Goal: Task Accomplishment & Management: Complete application form

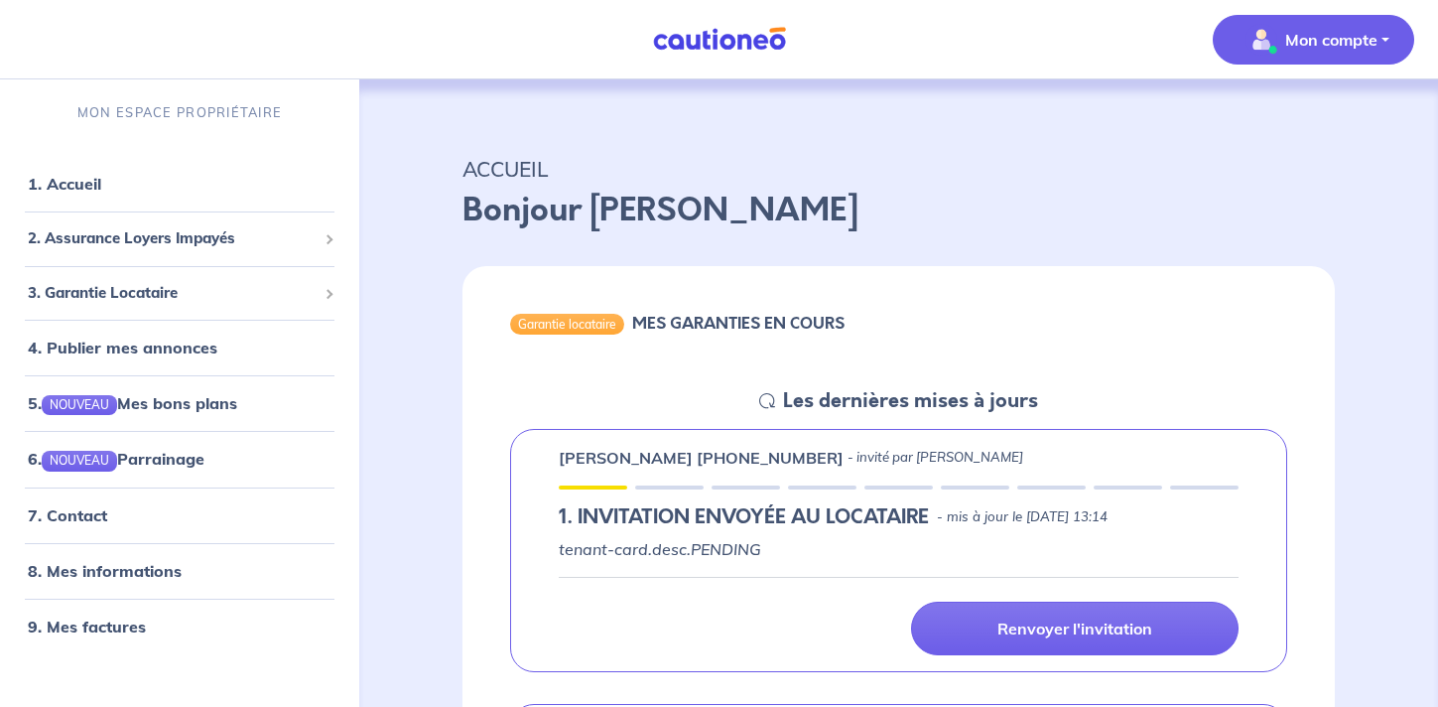
click at [1268, 44] on img "button" at bounding box center [1261, 40] width 32 height 32
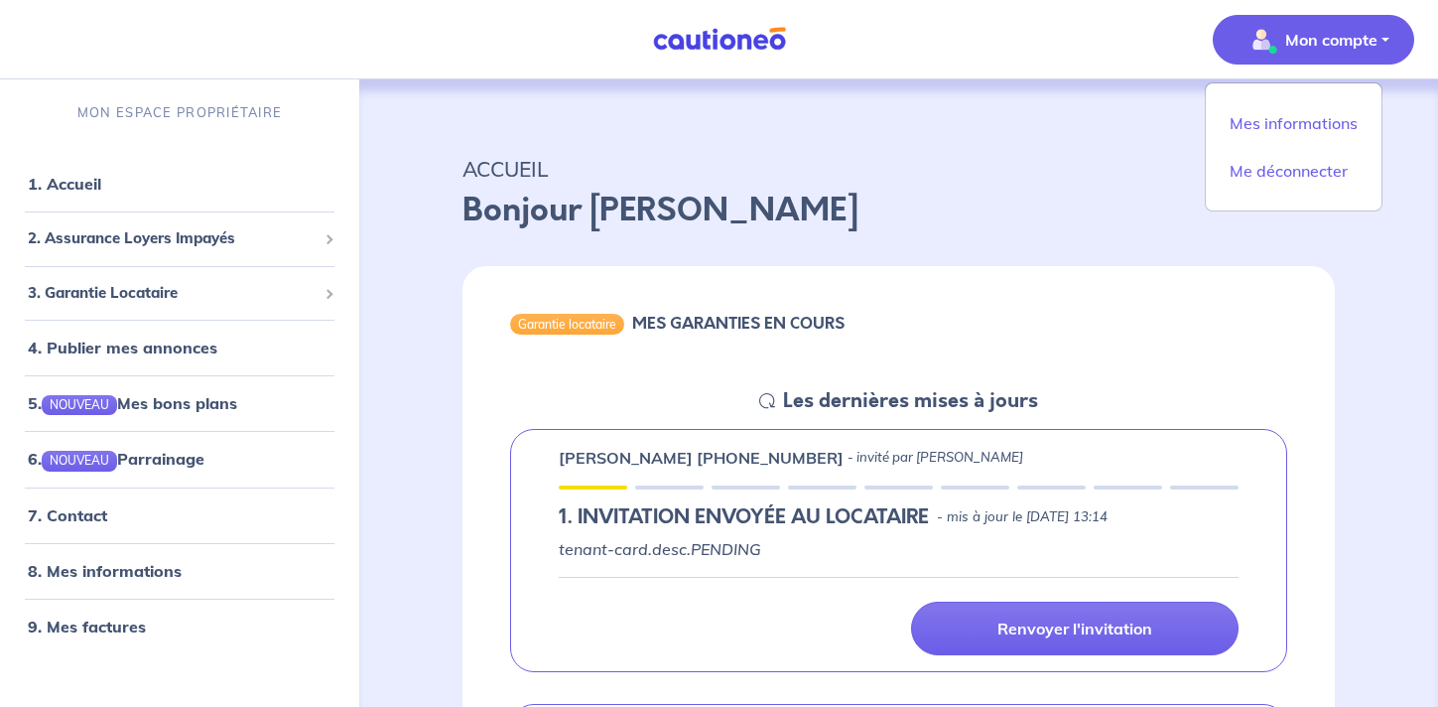
click at [1020, 163] on p "ACCUEIL" at bounding box center [898, 169] width 872 height 36
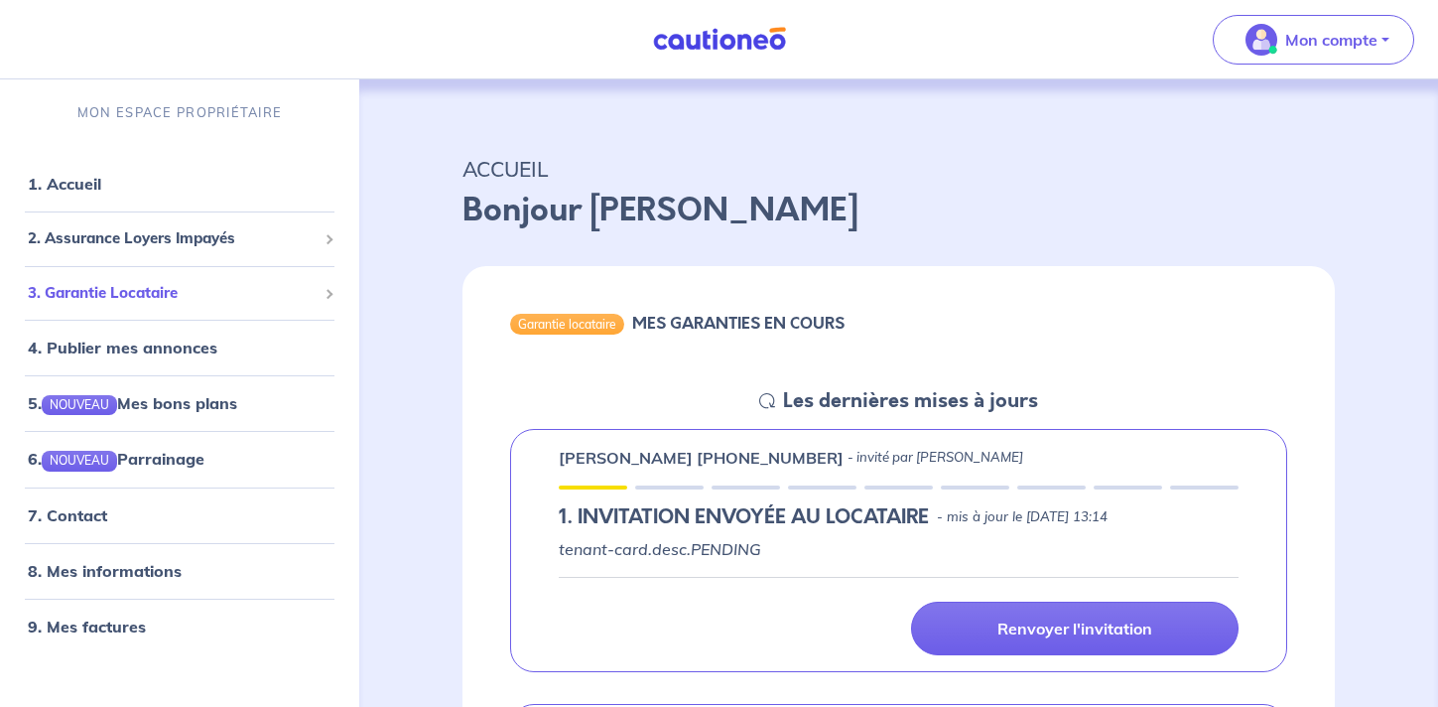
click at [160, 311] on div "3. Garantie Locataire" at bounding box center [179, 293] width 343 height 39
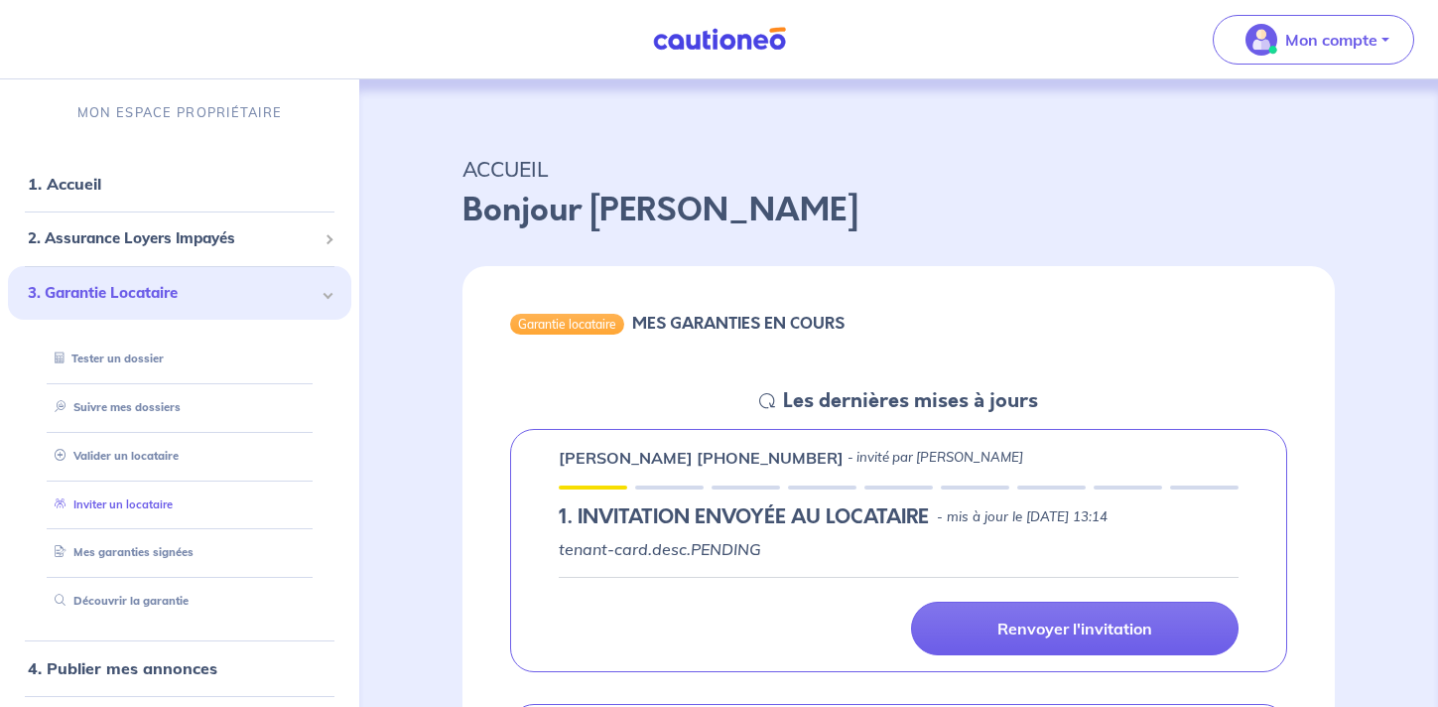
click at [143, 503] on link "Inviter un locataire" at bounding box center [110, 504] width 126 height 14
select select "FR"
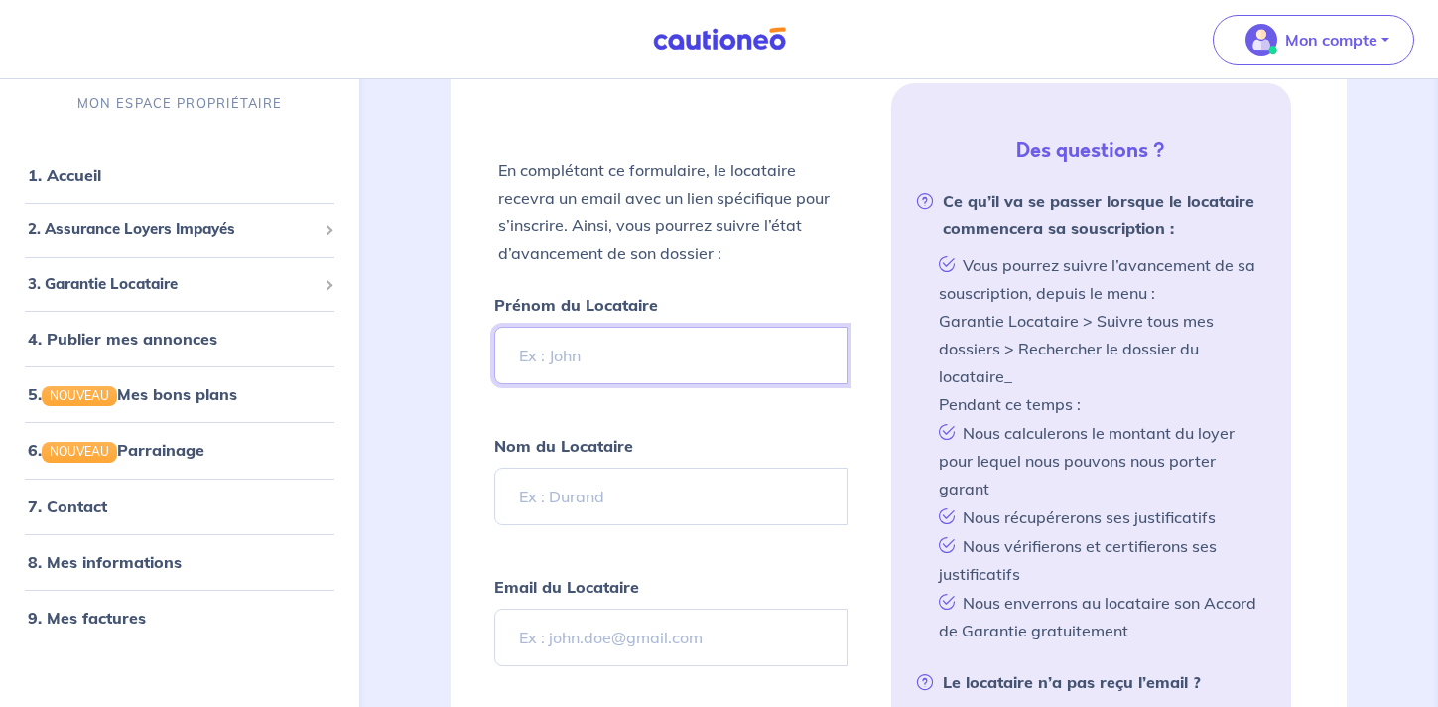
scroll to position [422, 0]
click at [675, 359] on input "Prénom du Locataire" at bounding box center [670, 353] width 352 height 58
type input "MASSINISSA"
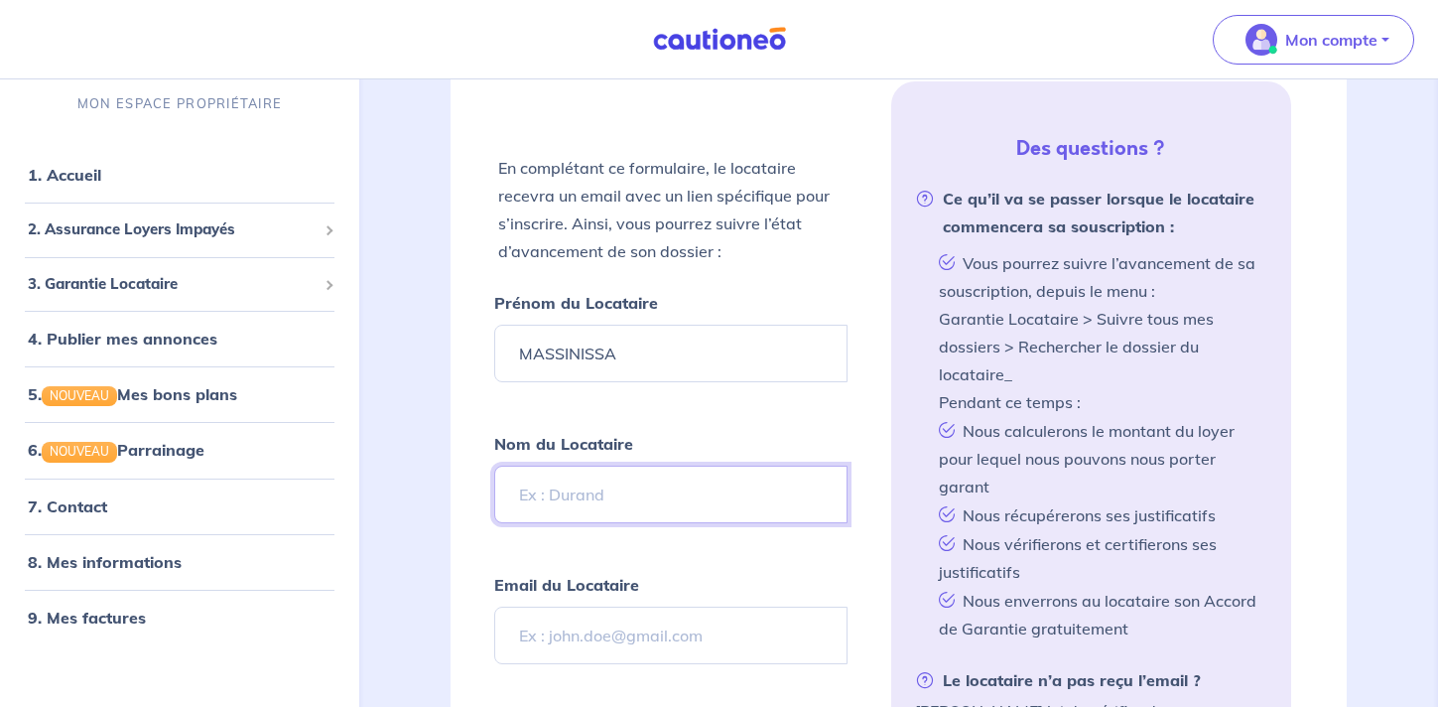
click at [595, 493] on input "Nom du Locataire" at bounding box center [670, 494] width 352 height 58
type input "ZAIDI"
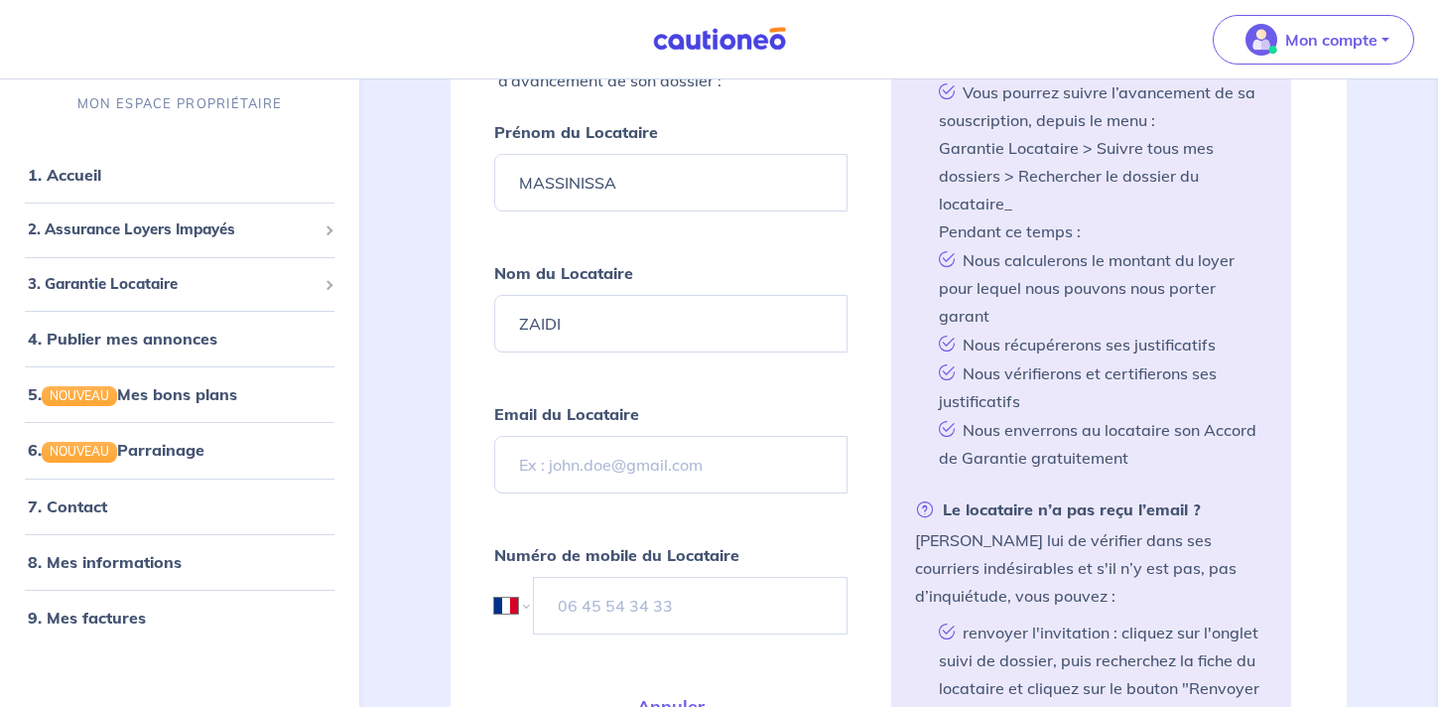
scroll to position [590, 0]
click at [673, 483] on input "Email du Locataire" at bounding box center [670, 467] width 352 height 58
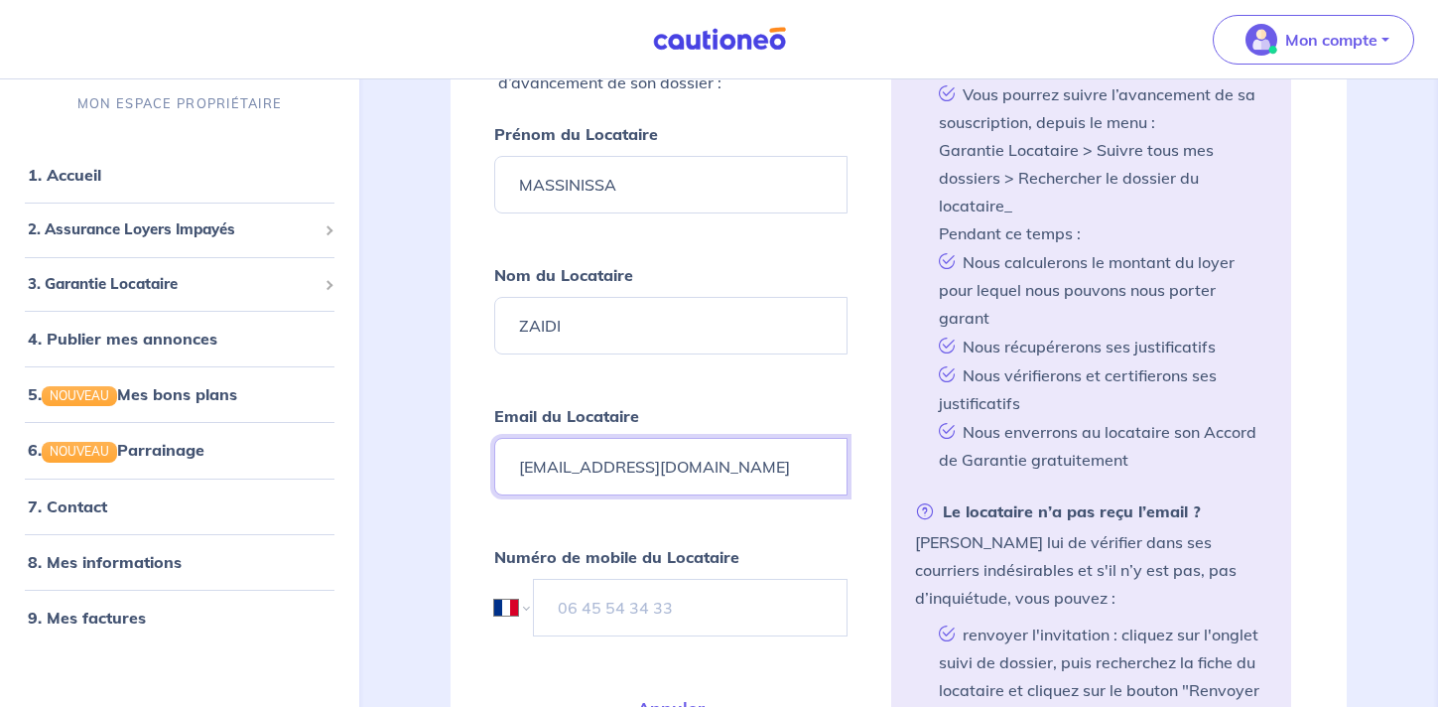
type input "[EMAIL_ADDRESS][DOMAIN_NAME]"
click at [600, 618] on input "tel" at bounding box center [690, 608] width 314 height 58
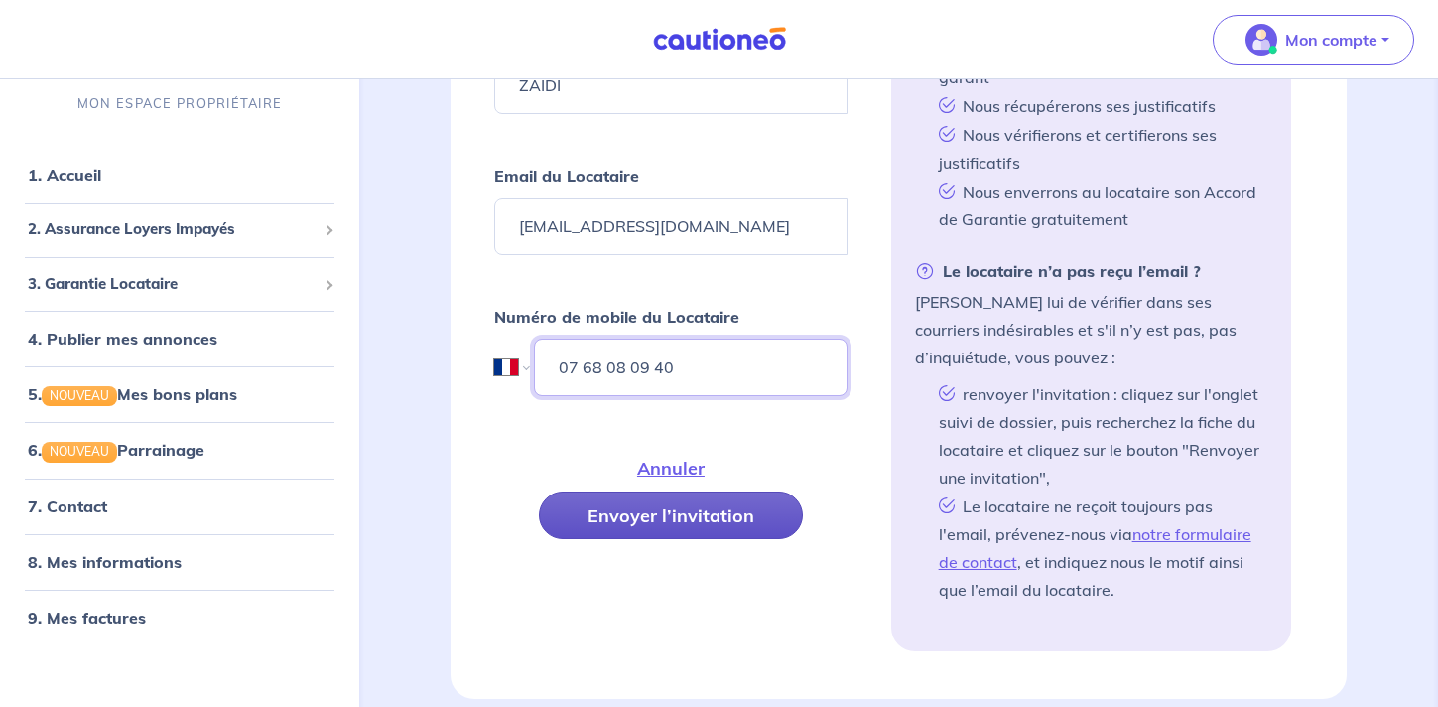
type input "07 68 08 09 40"
click at [707, 523] on button "Envoyer l’invitation" at bounding box center [671, 515] width 264 height 48
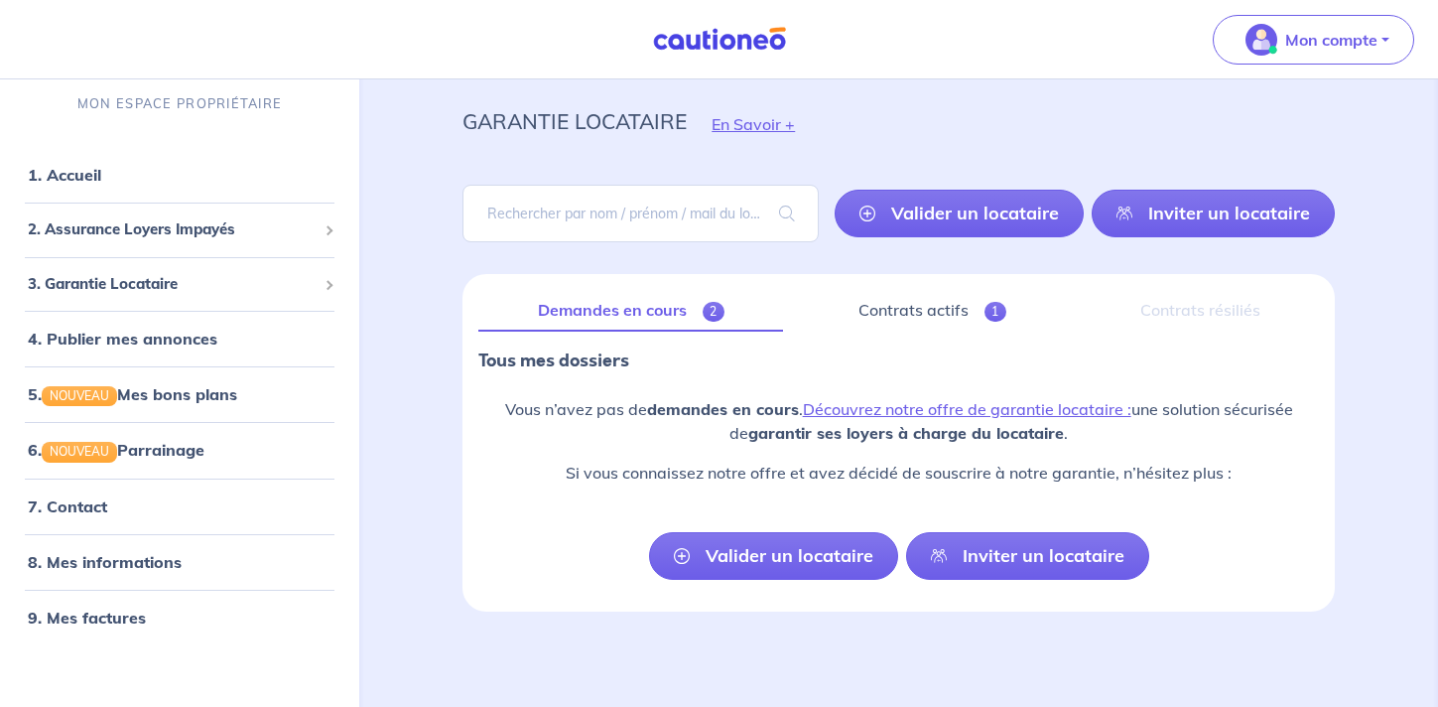
scroll to position [48, 0]
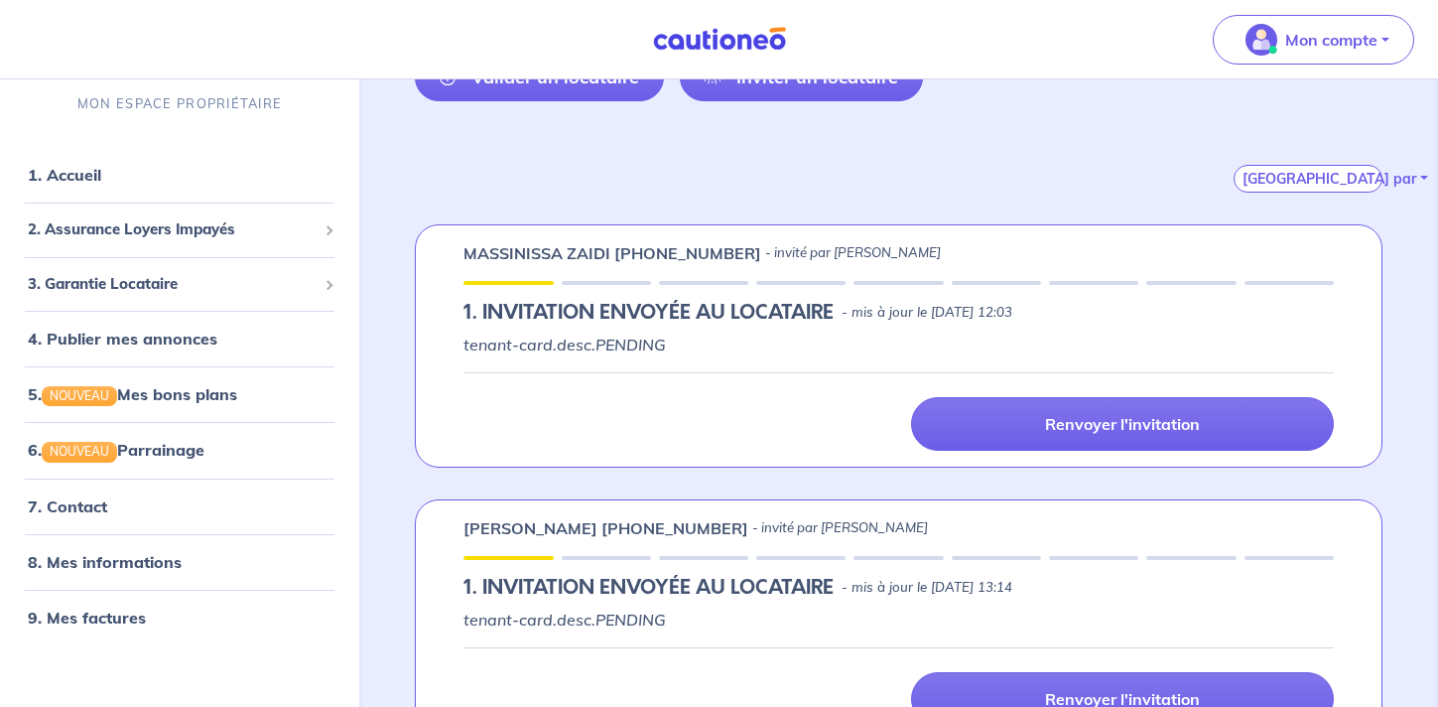
scroll to position [270, 0]
